Goal: Information Seeking & Learning: Learn about a topic

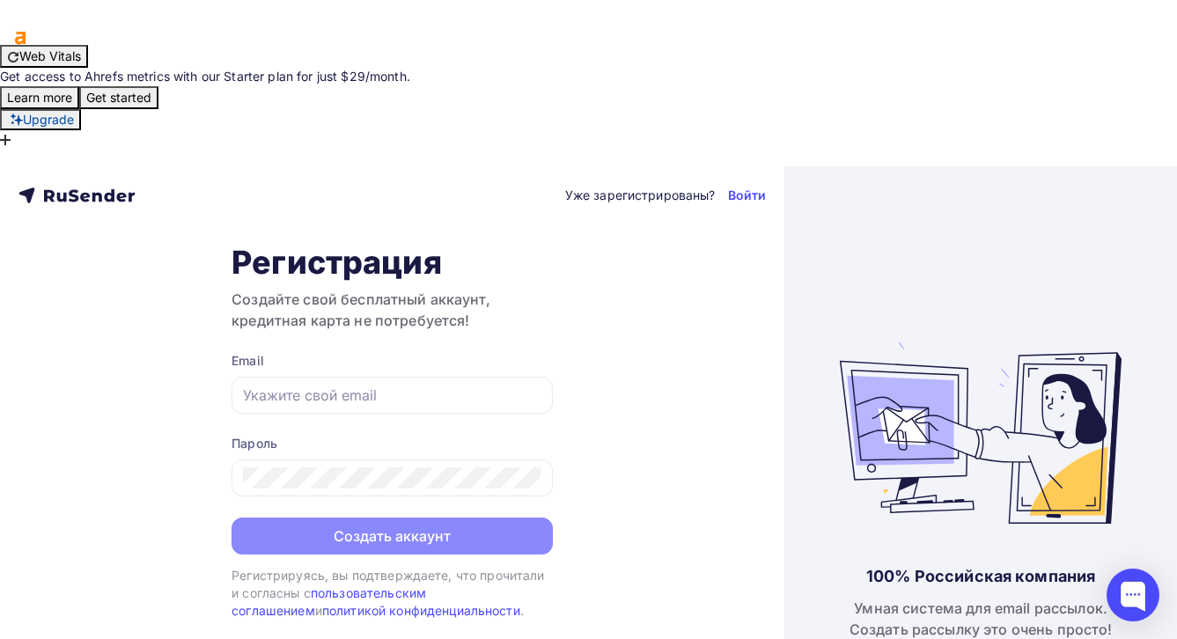
click at [435, 352] on div "Email" at bounding box center [391, 361] width 321 height 18
click at [430, 385] on input "text" at bounding box center [392, 395] width 298 height 21
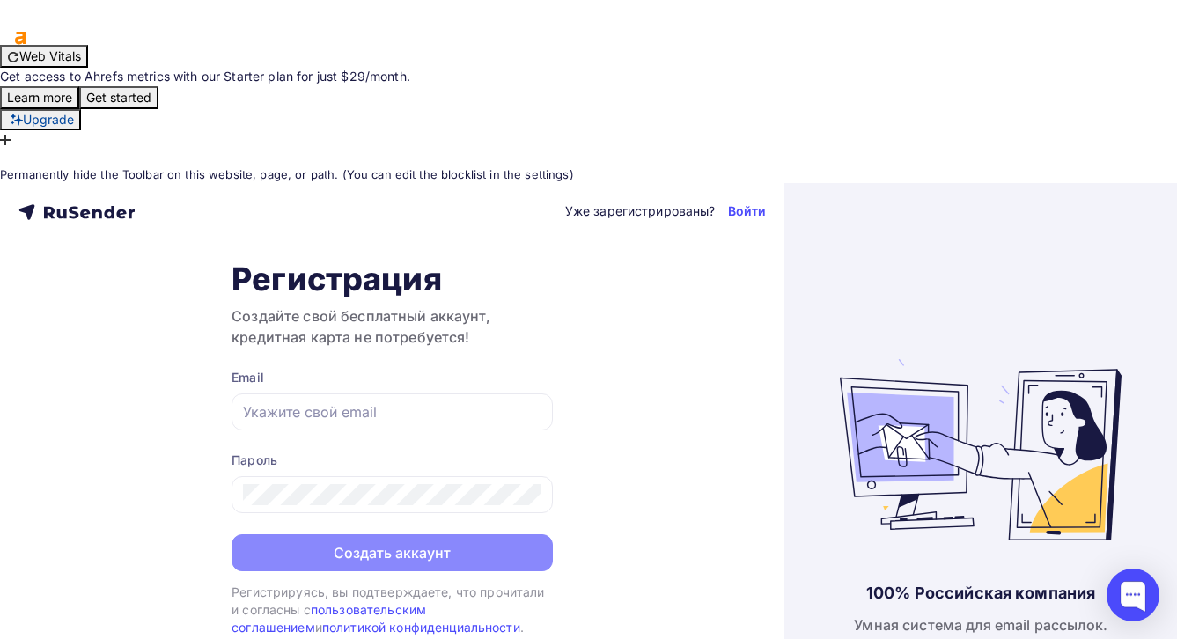
click at [12, 152] on icon at bounding box center [6, 158] width 12 height 12
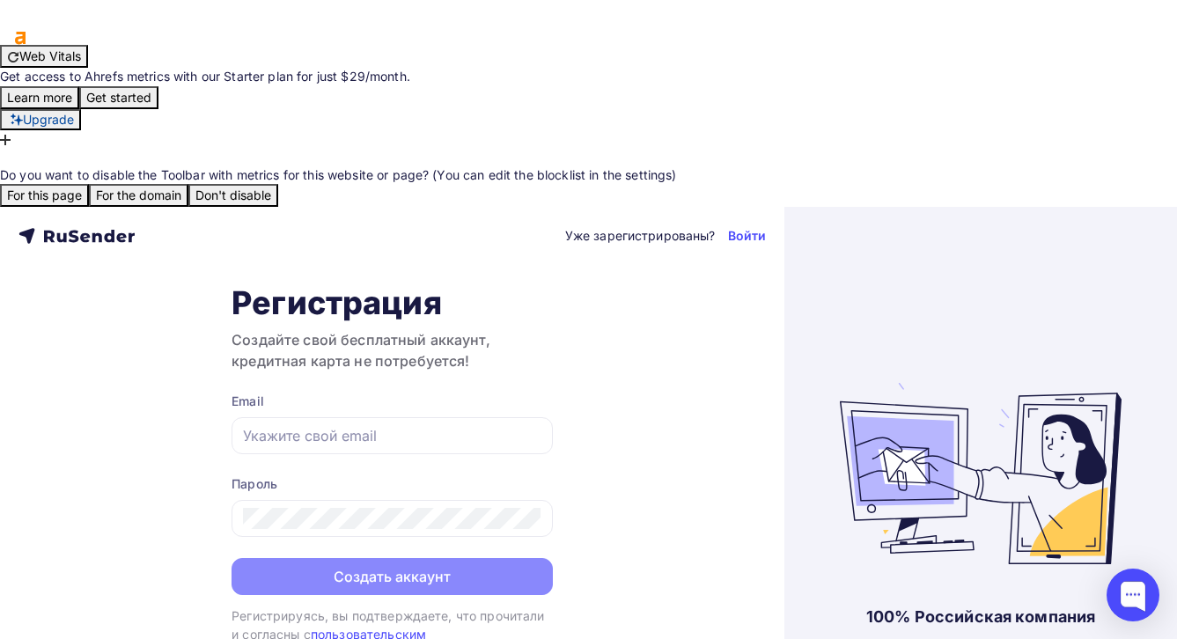
click at [188, 184] on button "For the domain" at bounding box center [138, 195] width 99 height 23
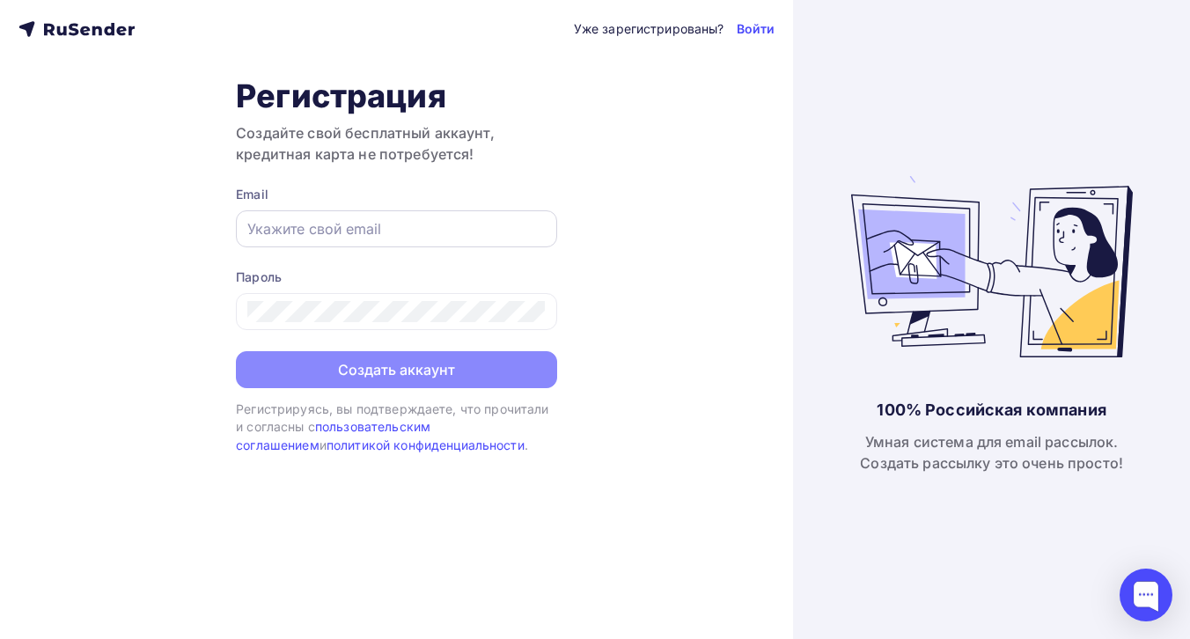
click at [477, 214] on div at bounding box center [396, 228] width 321 height 37
click at [443, 230] on input "text" at bounding box center [396, 228] width 298 height 21
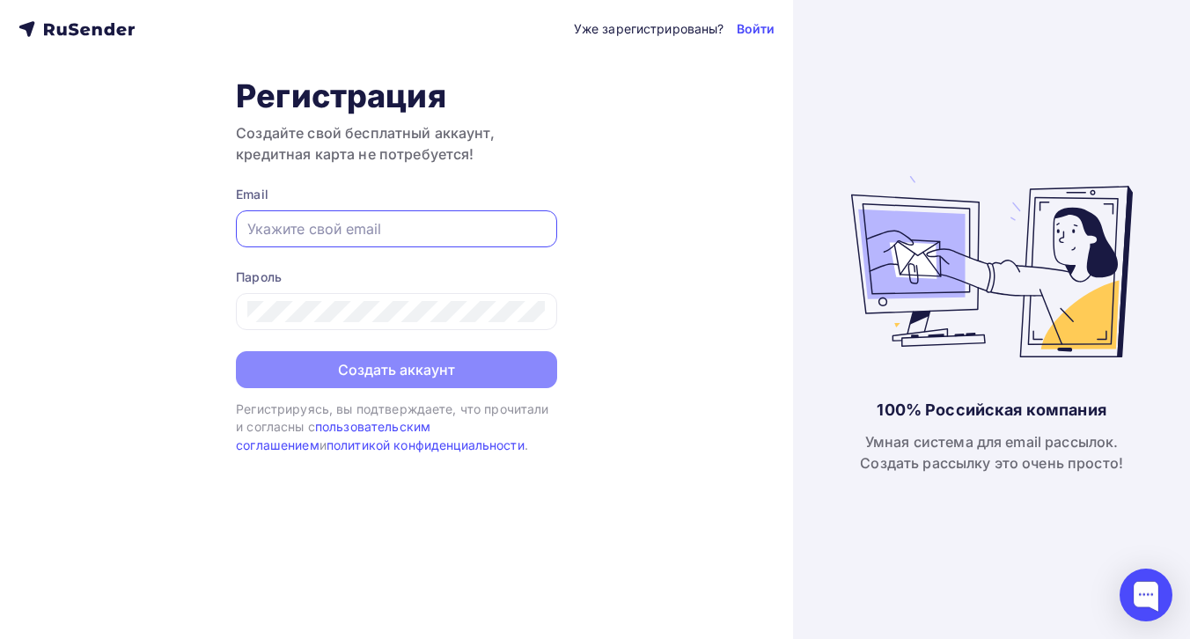
click at [99, 33] on icon at bounding box center [97, 31] width 10 height 10
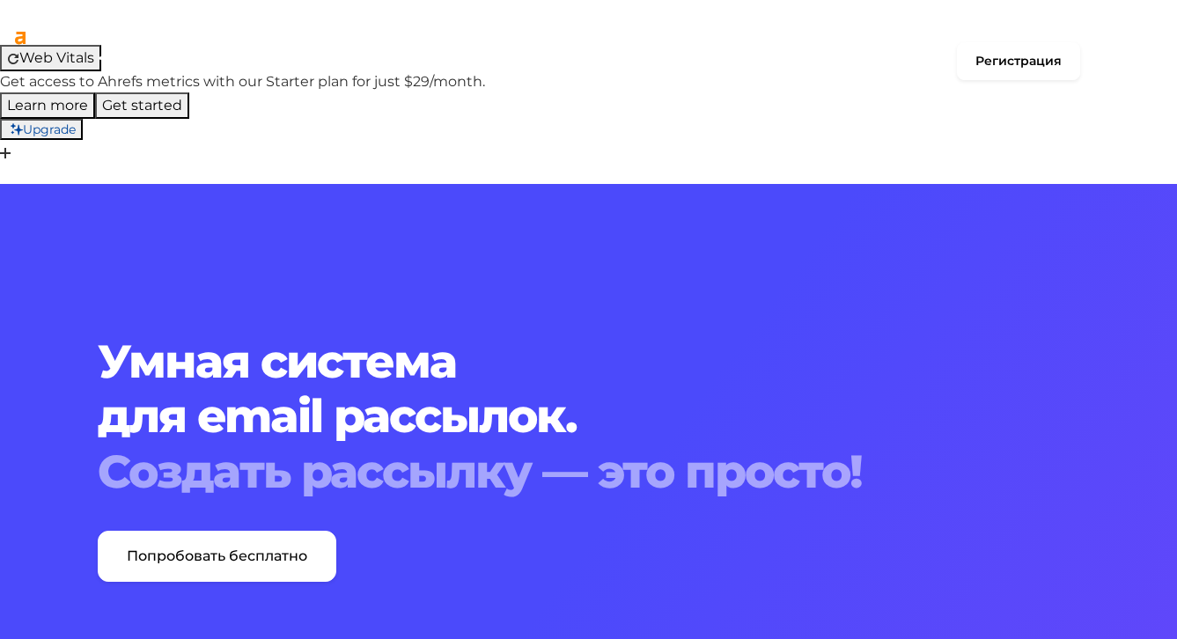
click at [681, 55] on link "Тарифы" at bounding box center [690, 61] width 184 height 36
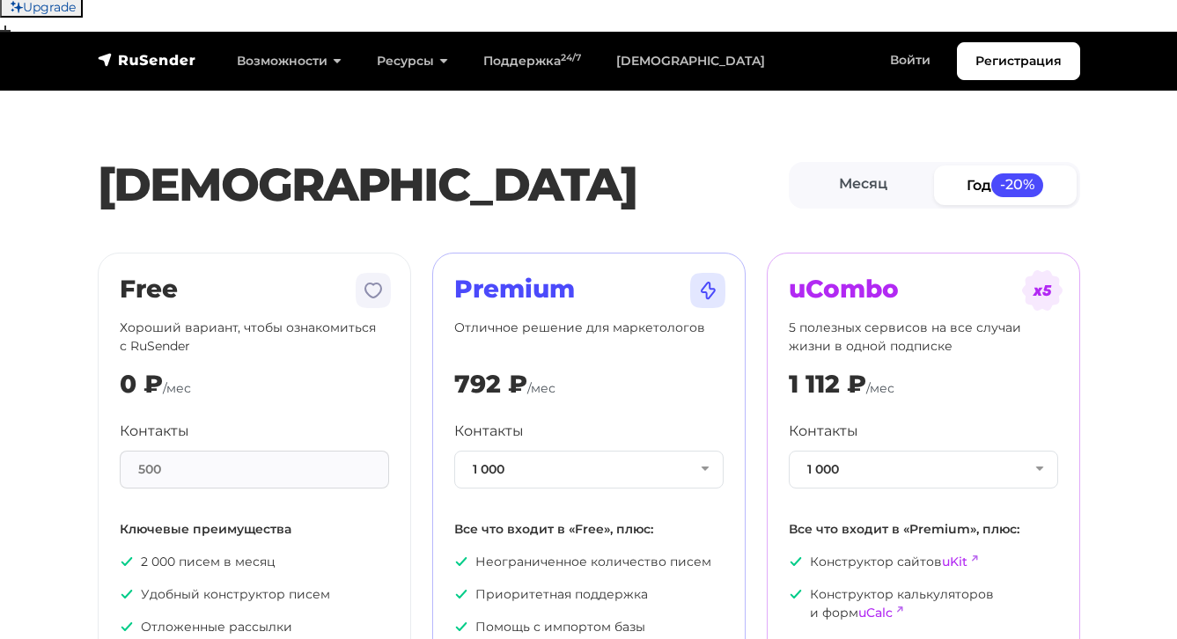
scroll to position [127, 0]
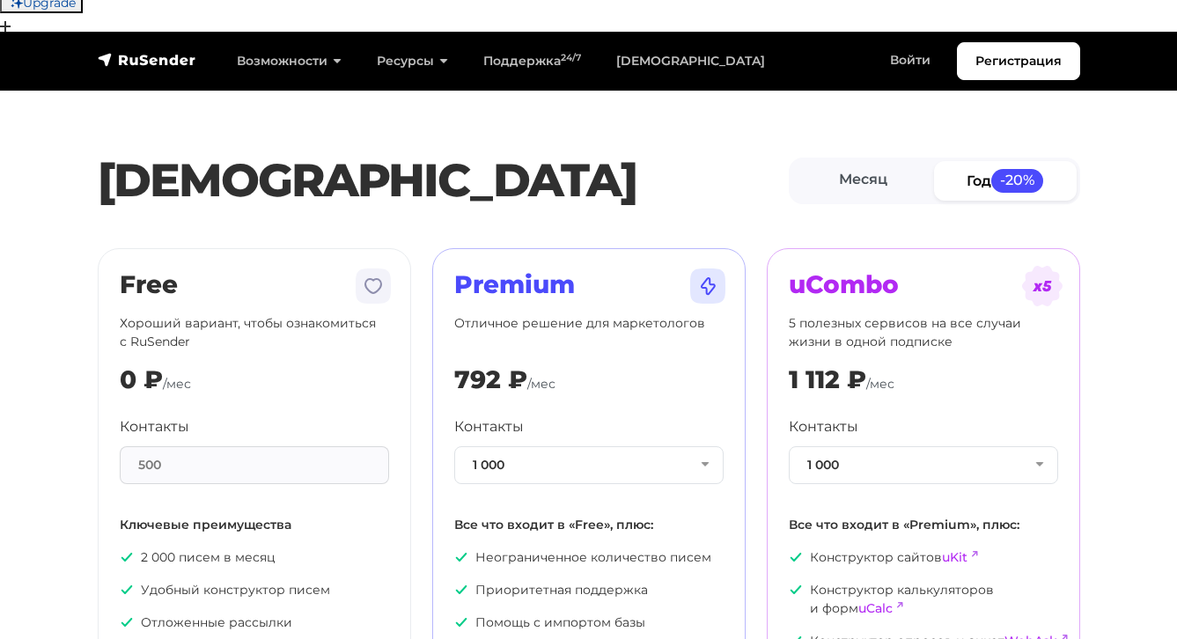
click at [165, 581] on p "Удобный конструктор писем" at bounding box center [254, 590] width 269 height 18
click at [180, 613] on p "Отложенные рассылки" at bounding box center [254, 622] width 269 height 18
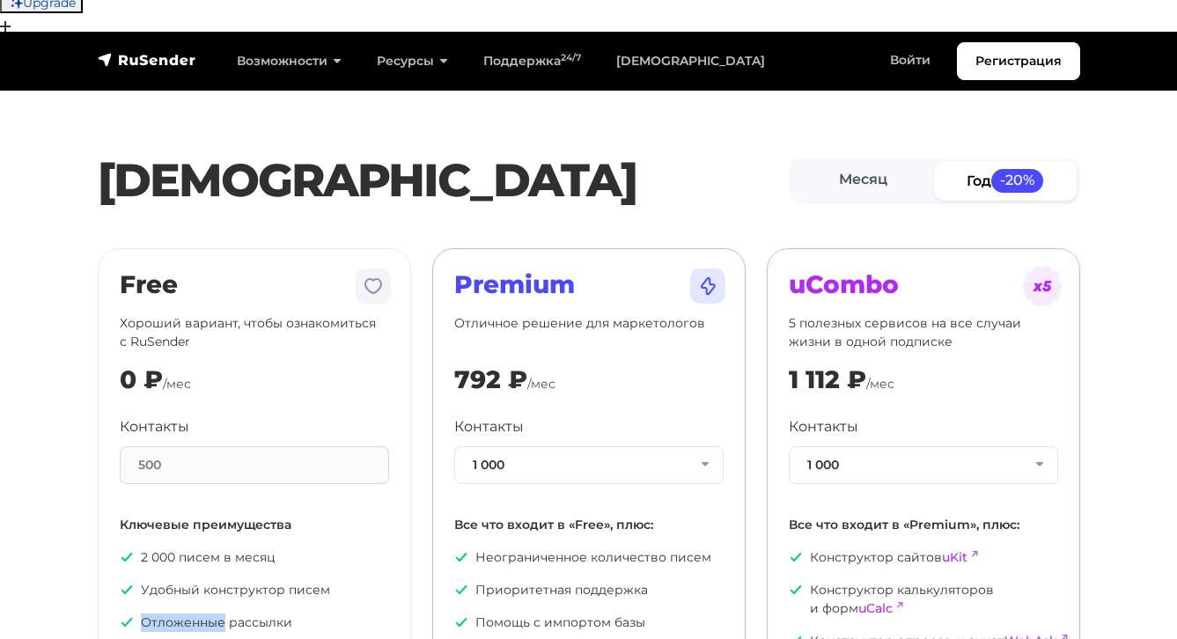
click at [180, 613] on p "Отложенные рассылки" at bounding box center [254, 622] width 269 height 18
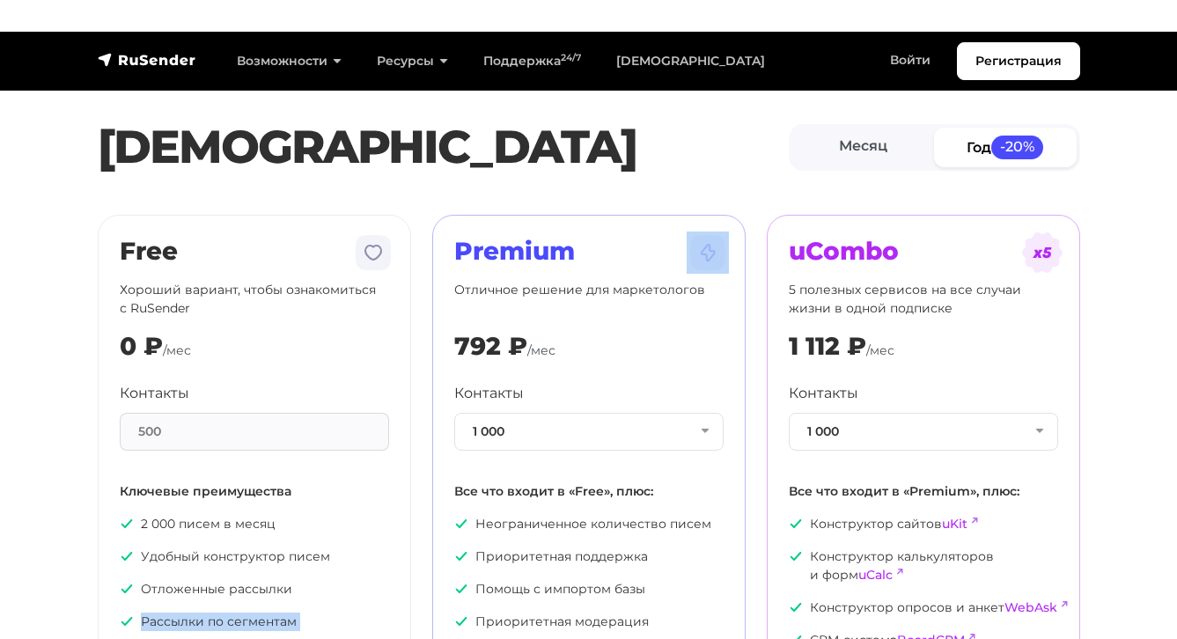
scroll to position [180, 0]
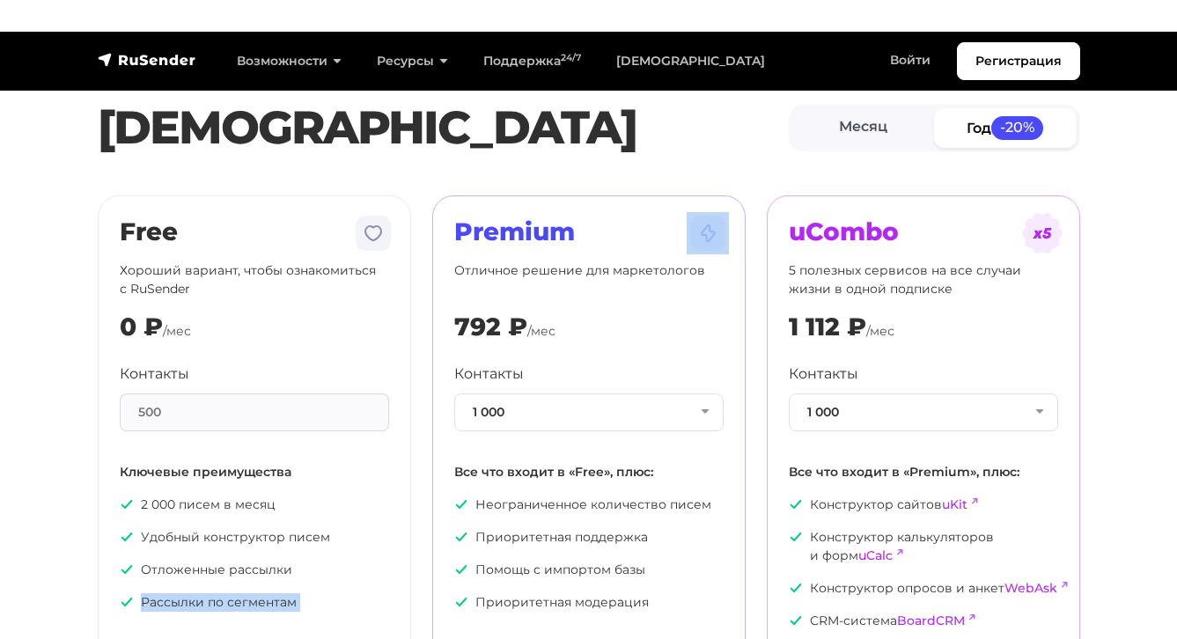
click at [366, 495] on ul "2 000 писем в месяц Удобный конструктор писем Отложенные рассылки Рассылки по с…" at bounding box center [254, 553] width 269 height 116
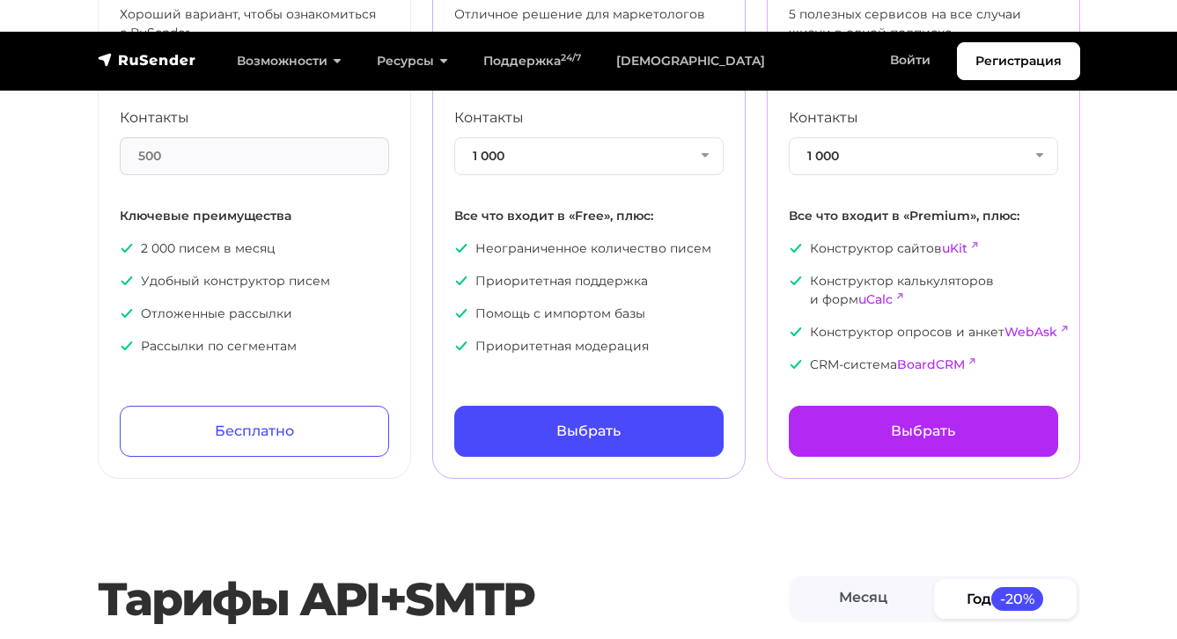
scroll to position [439, 0]
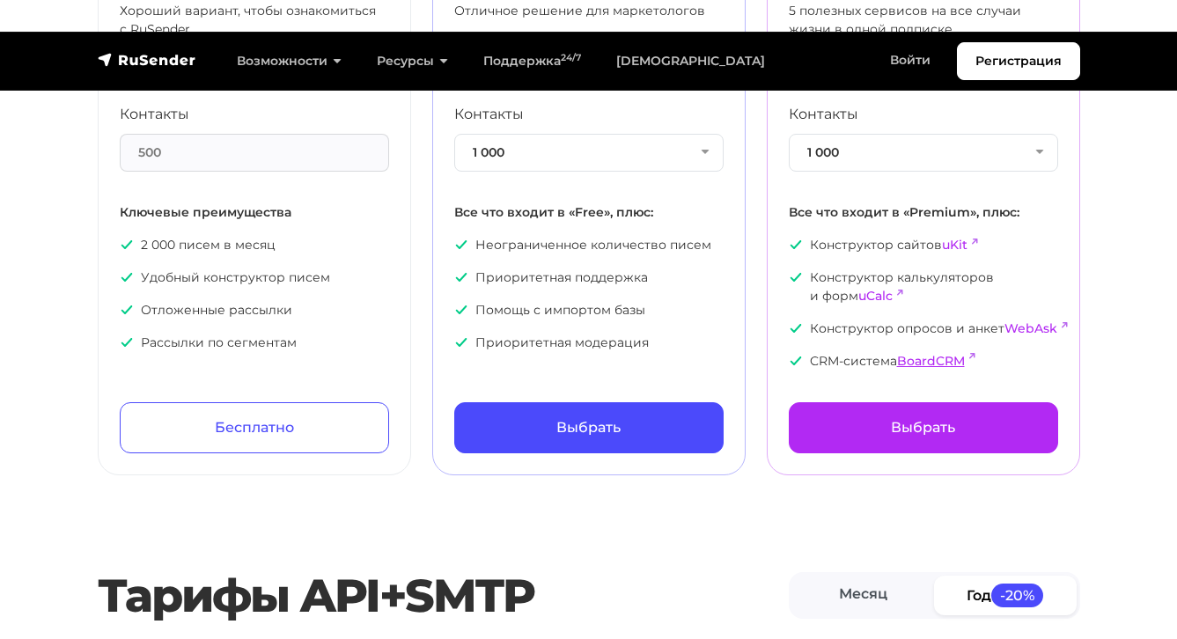
click at [948, 353] on link "BoardCRM" at bounding box center [931, 361] width 68 height 16
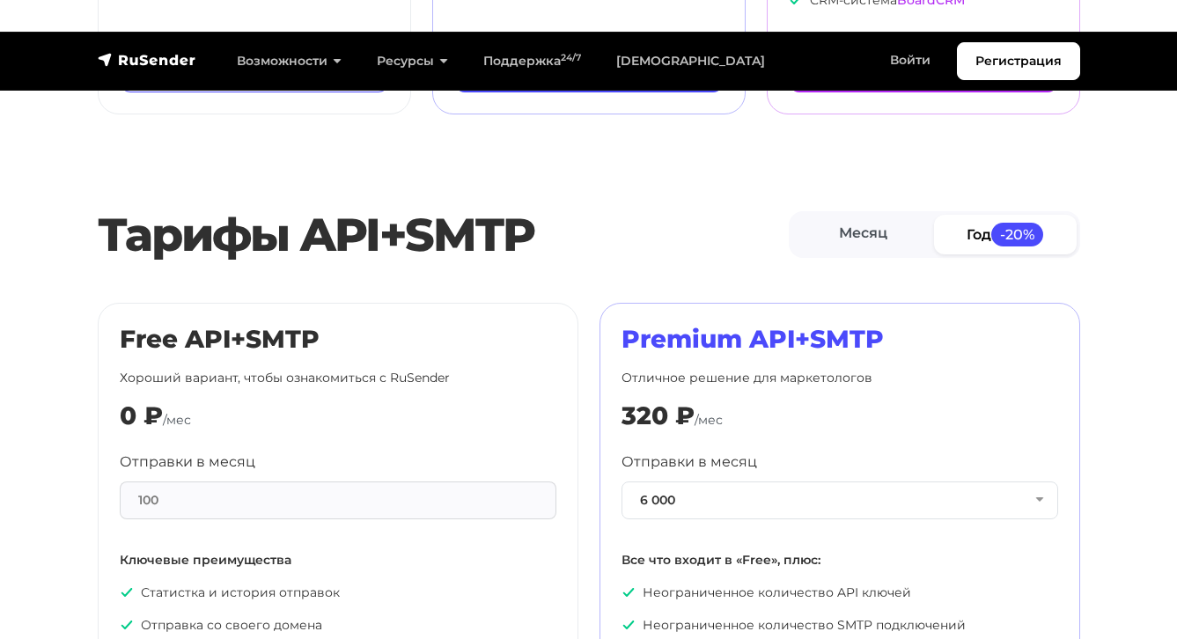
scroll to position [803, 0]
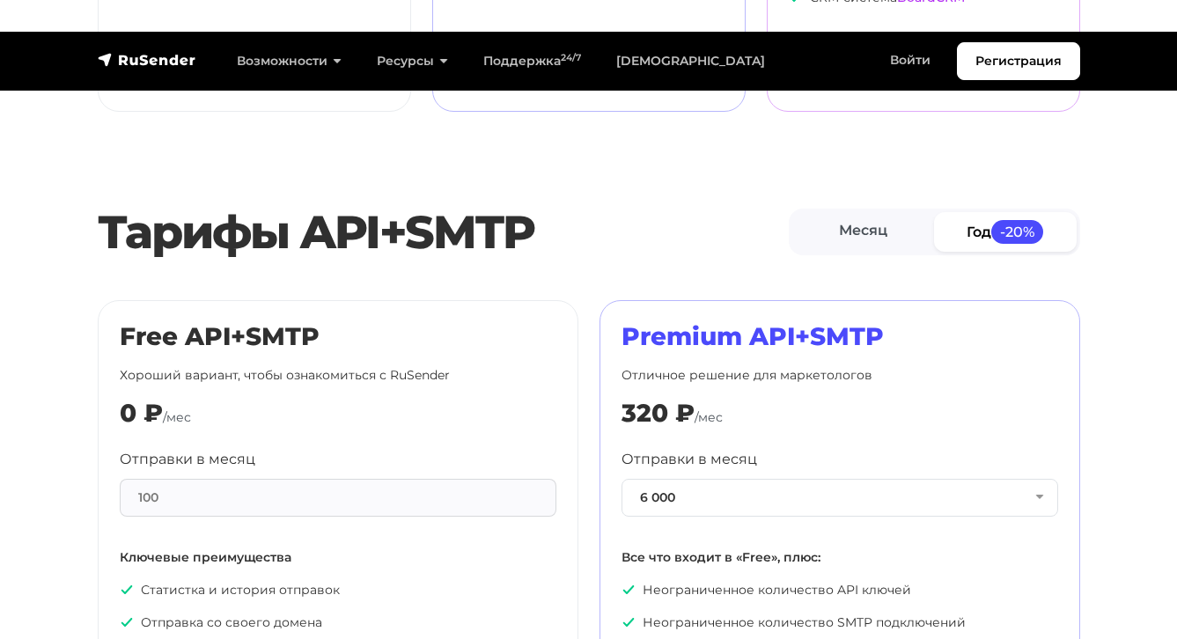
click at [436, 479] on div "100" at bounding box center [338, 498] width 436 height 38
click at [432, 479] on div "100" at bounding box center [338, 498] width 436 height 38
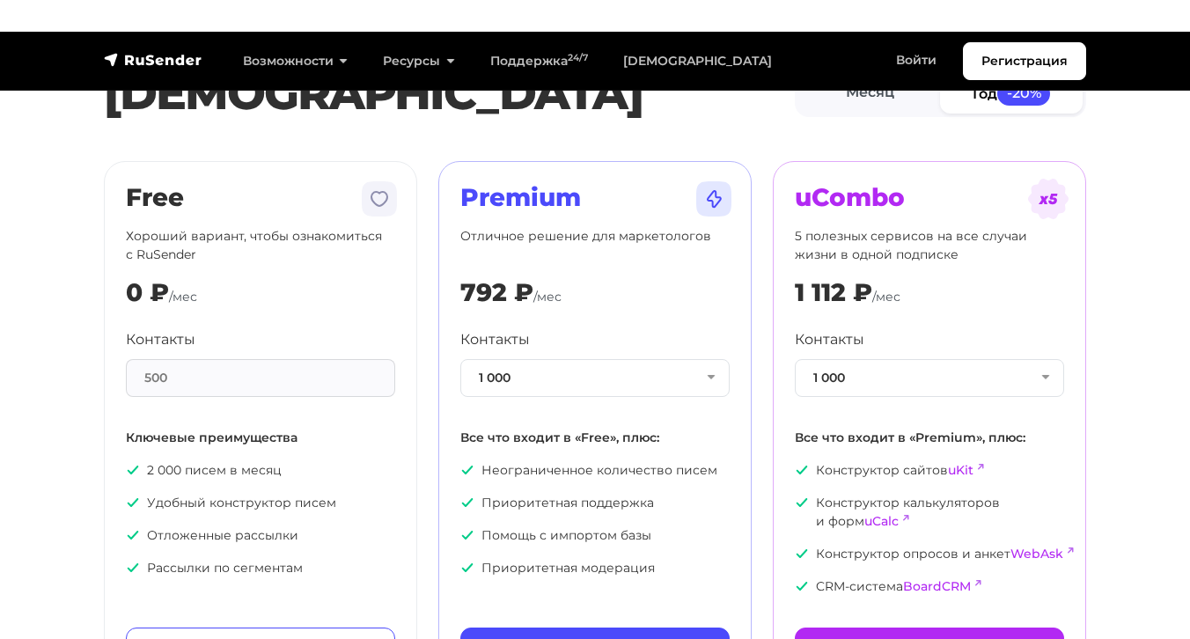
scroll to position [0, 0]
